Goal: Navigation & Orientation: Find specific page/section

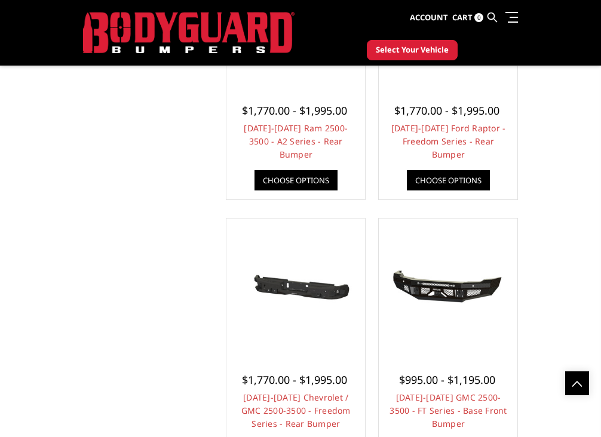
scroll to position [1462, 0]
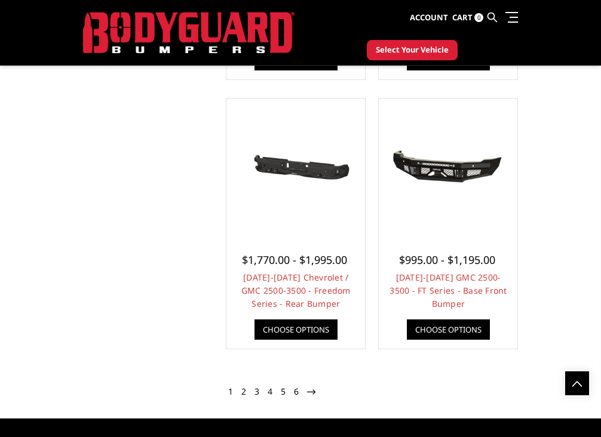
scroll to position [1462, 0]
click at [244, 392] on link "2" at bounding box center [243, 392] width 8 height 12
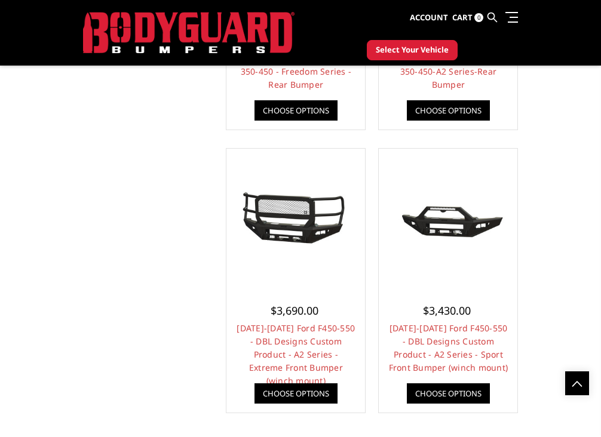
scroll to position [1521, 0]
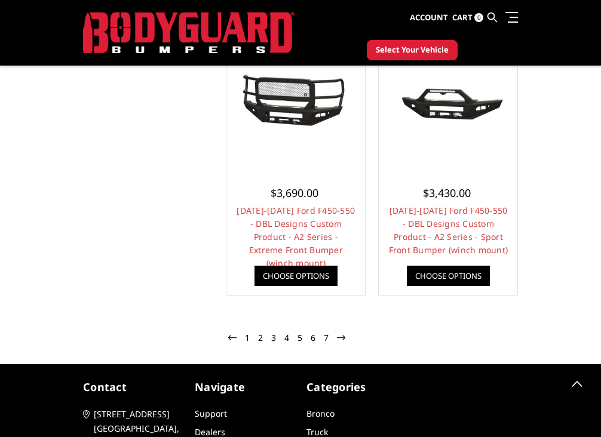
click at [327, 339] on link "7" at bounding box center [326, 338] width 8 height 12
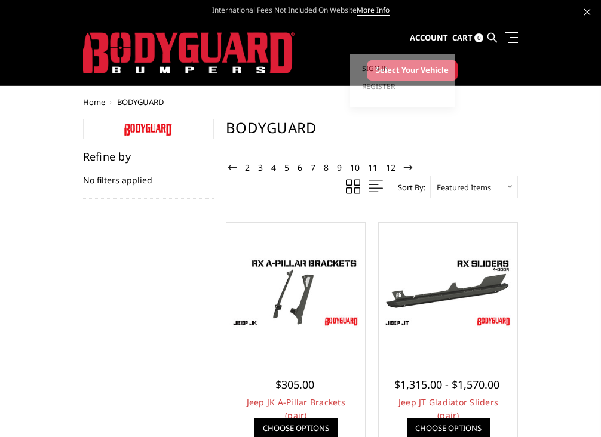
click at [426, 67] on link "Sign in" at bounding box center [402, 69] width 81 height 18
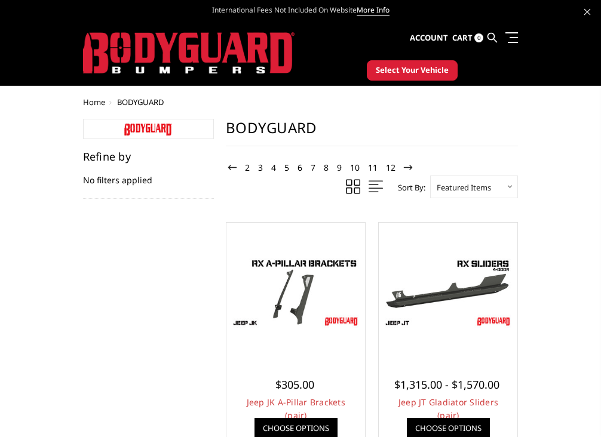
click at [432, 69] on span "Select Your Vehicle" at bounding box center [412, 70] width 73 height 12
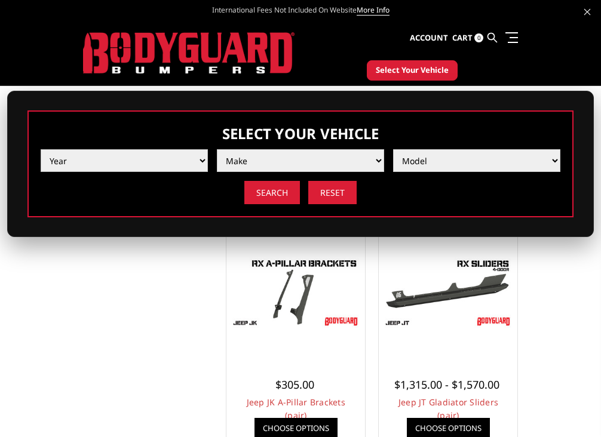
select select "yr_2025"
select select "mk_ford"
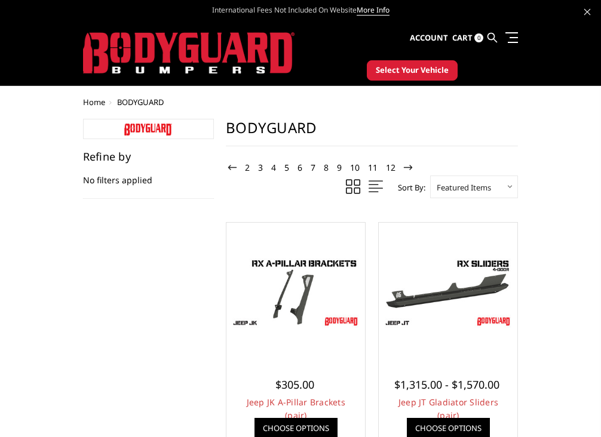
click at [449, 69] on button "Select Your Vehicle" at bounding box center [412, 70] width 91 height 20
